Goal: Navigation & Orientation: Find specific page/section

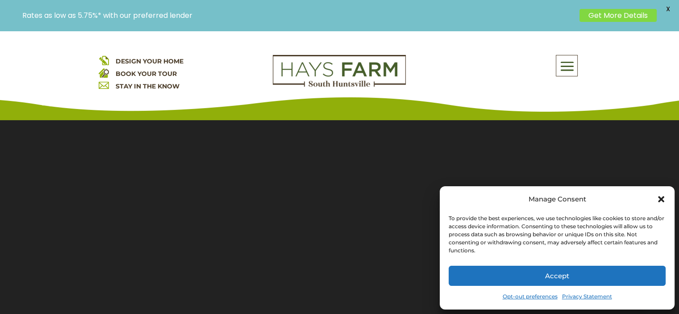
click at [659, 201] on icon "Close dialog" at bounding box center [661, 199] width 6 height 6
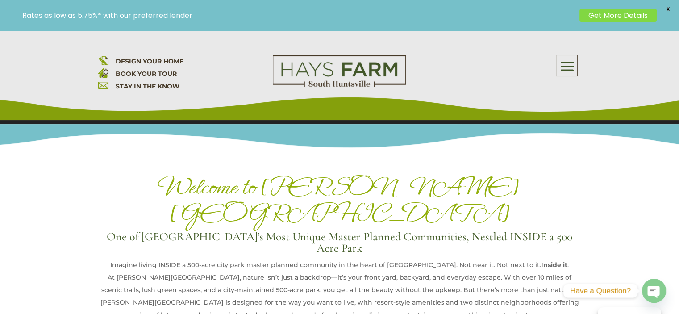
scroll to position [309, 0]
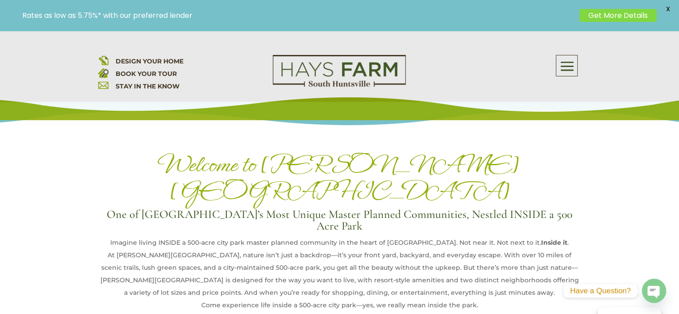
click at [572, 73] on span at bounding box center [566, 66] width 21 height 21
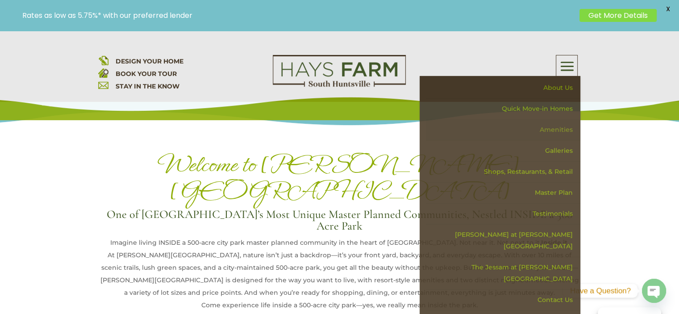
click at [558, 131] on link "Amenities" at bounding box center [503, 129] width 155 height 21
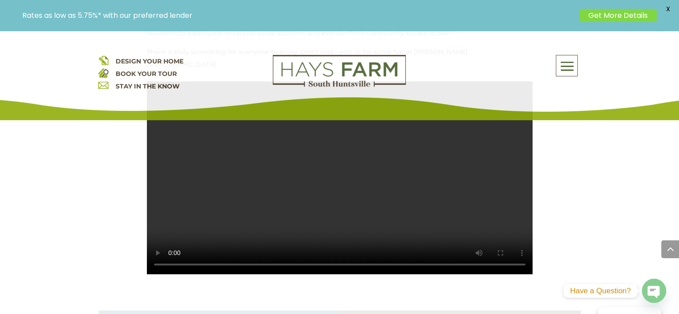
scroll to position [513, 0]
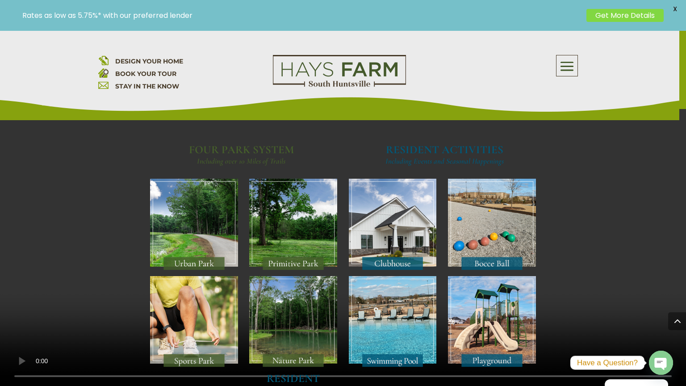
click at [643, 231] on video at bounding box center [343, 193] width 686 height 386
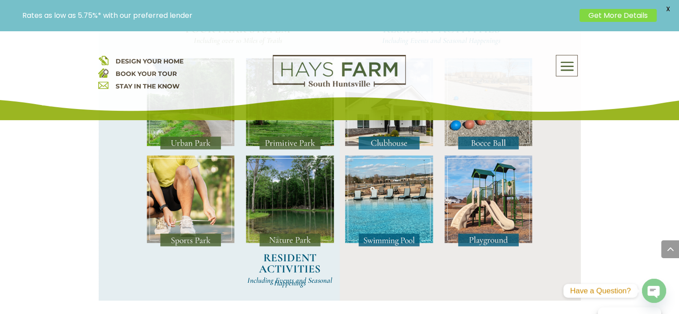
scroll to position [778, 0]
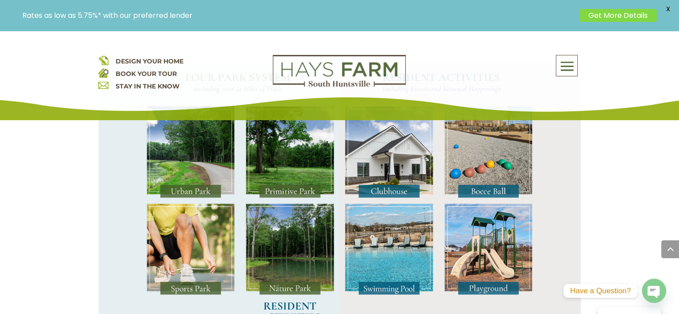
click at [200, 273] on img at bounding box center [191, 250] width 88 height 92
click at [196, 295] on img at bounding box center [191, 250] width 88 height 92
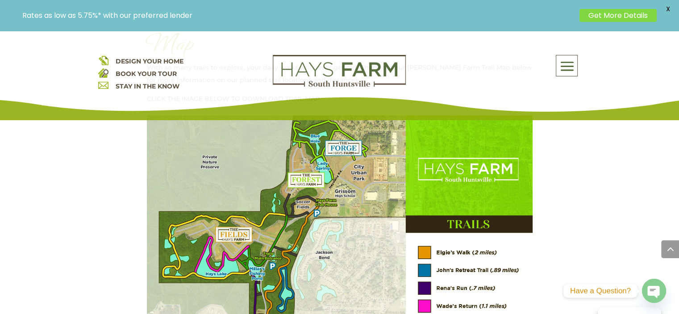
scroll to position [859, 0]
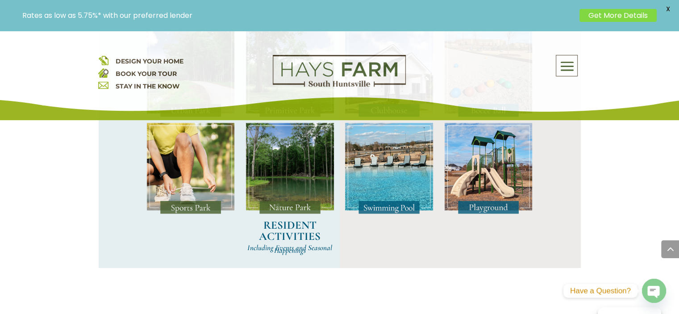
click at [563, 67] on span at bounding box center [566, 66] width 21 height 21
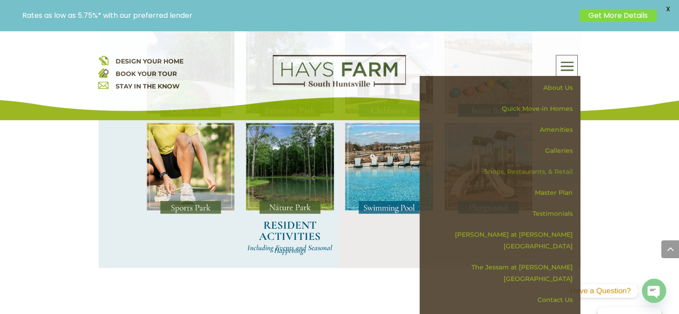
click at [560, 173] on link "Shops, Restaurants, & Retail" at bounding box center [503, 171] width 155 height 21
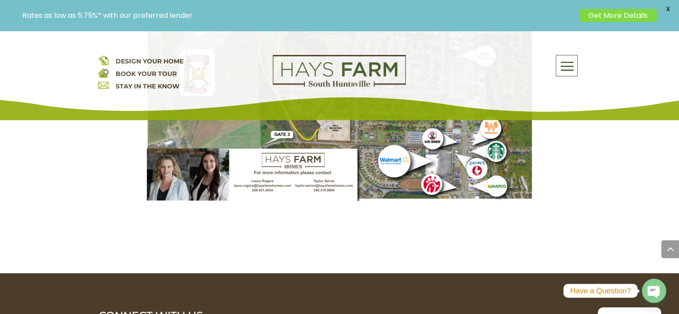
scroll to position [2181, 0]
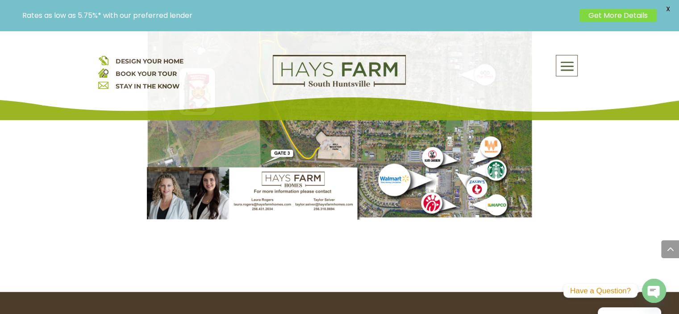
click at [561, 75] on span at bounding box center [566, 66] width 21 height 21
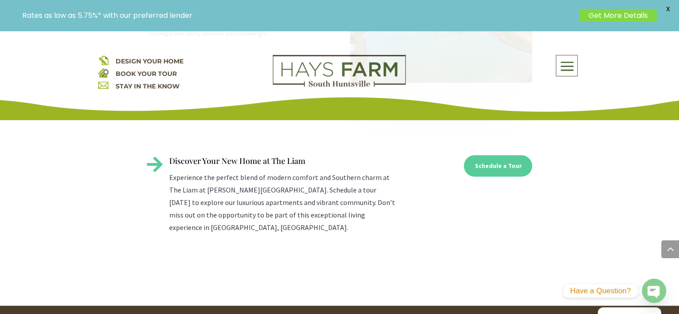
scroll to position [1587, 0]
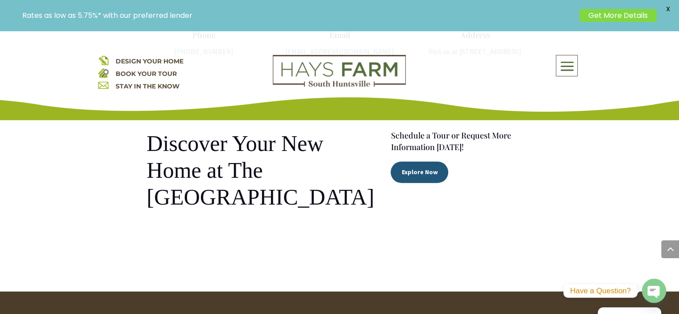
scroll to position [2074, 0]
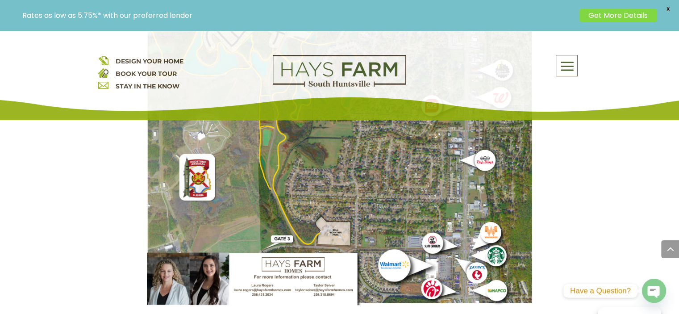
scroll to position [1052, 0]
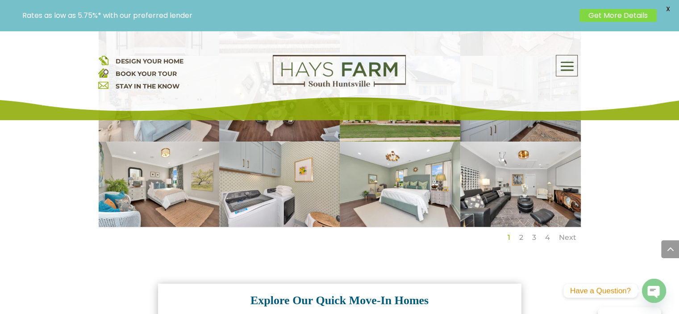
scroll to position [758, 0]
